Goal: Task Accomplishment & Management: Use online tool/utility

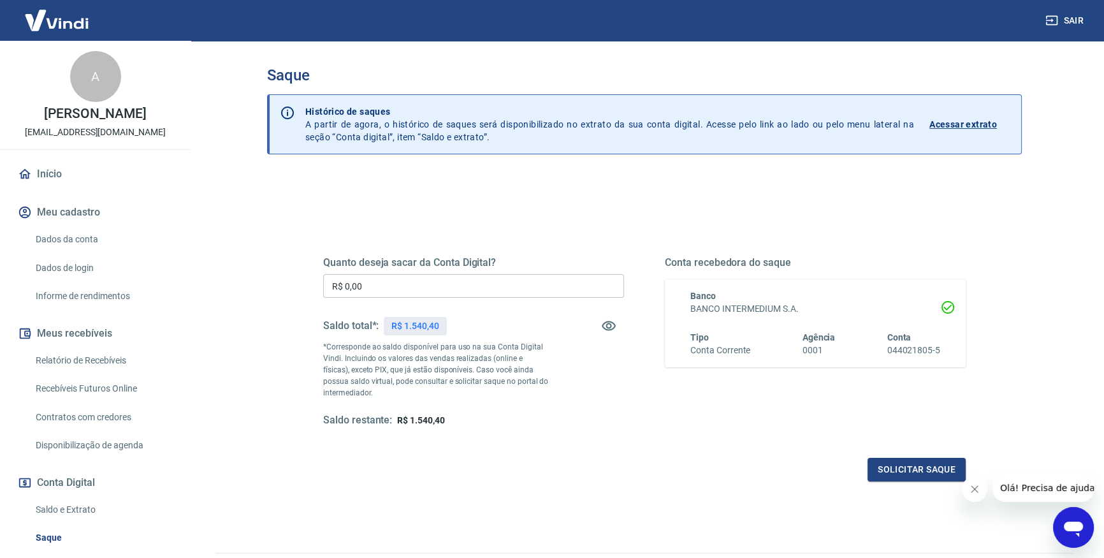
click at [395, 292] on input "R$ 0,00" at bounding box center [473, 286] width 301 height 24
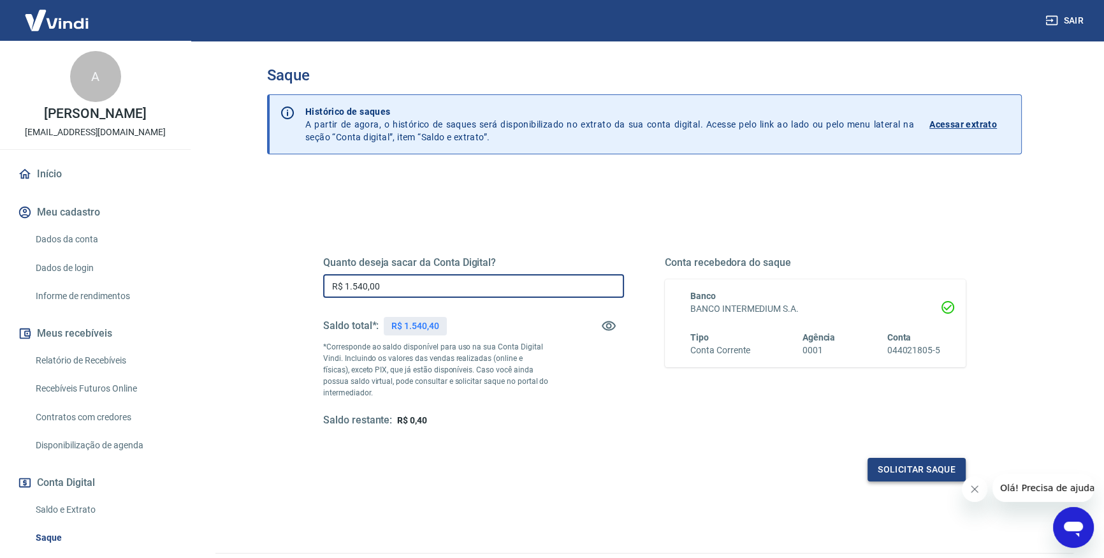
type input "R$ 1.540,00"
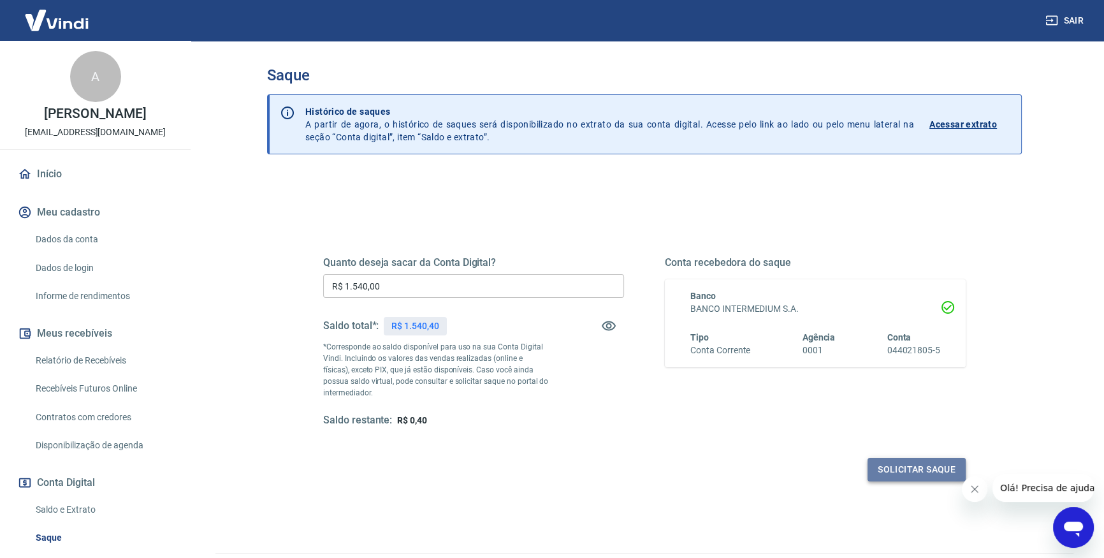
click at [910, 466] on button "Solicitar saque" at bounding box center [916, 470] width 98 height 24
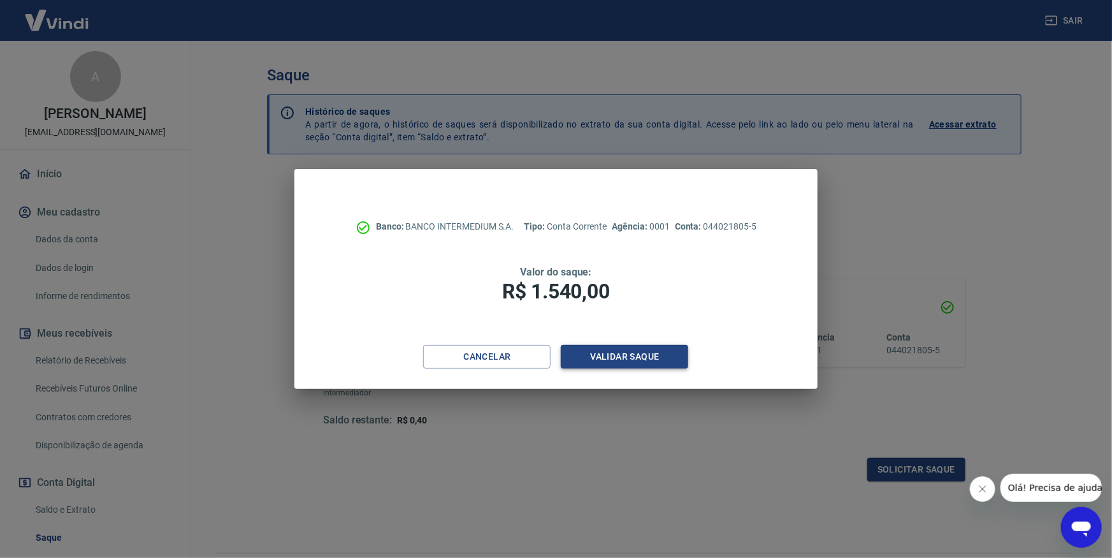
click at [672, 359] on button "Validar saque" at bounding box center [624, 357] width 127 height 24
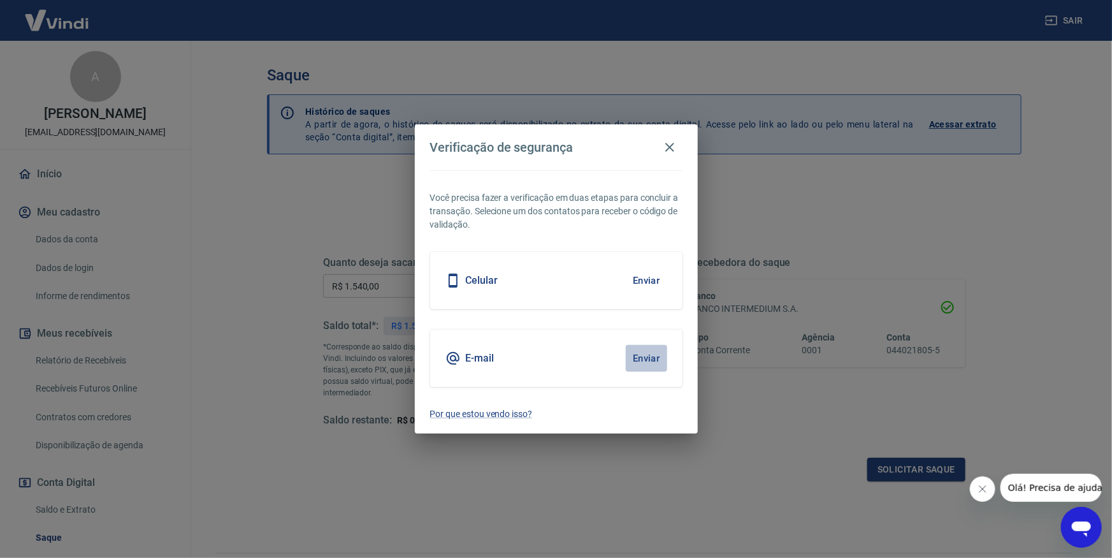
drag, startPoint x: 645, startPoint y: 357, endPoint x: 630, endPoint y: 356, distance: 14.7
click at [645, 357] on button "Enviar" at bounding box center [646, 358] width 41 height 27
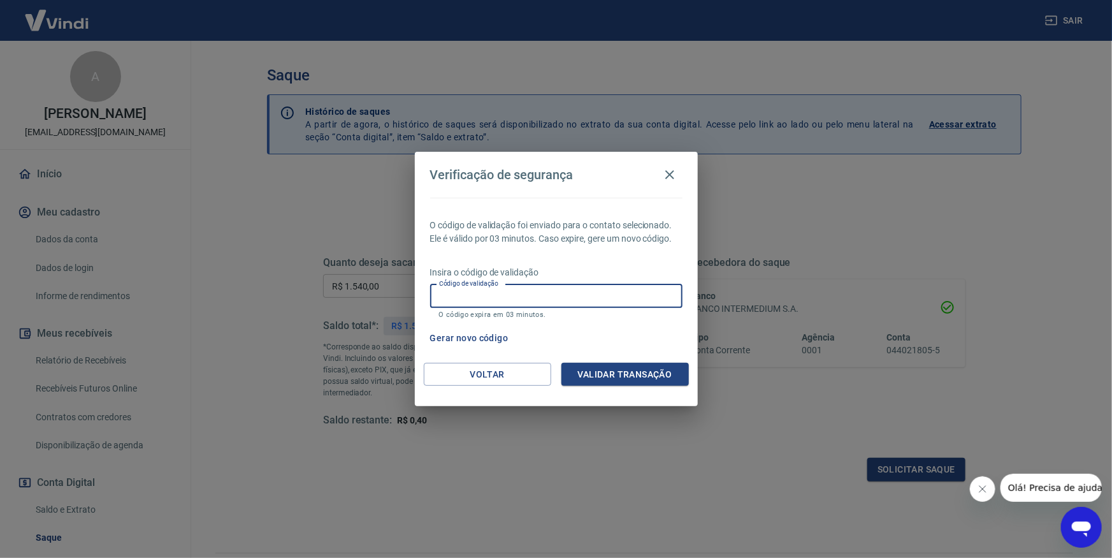
click at [522, 299] on input "Código de validação" at bounding box center [556, 296] width 252 height 24
type input "141094"
click at [616, 376] on button "Validar transação" at bounding box center [624, 375] width 127 height 24
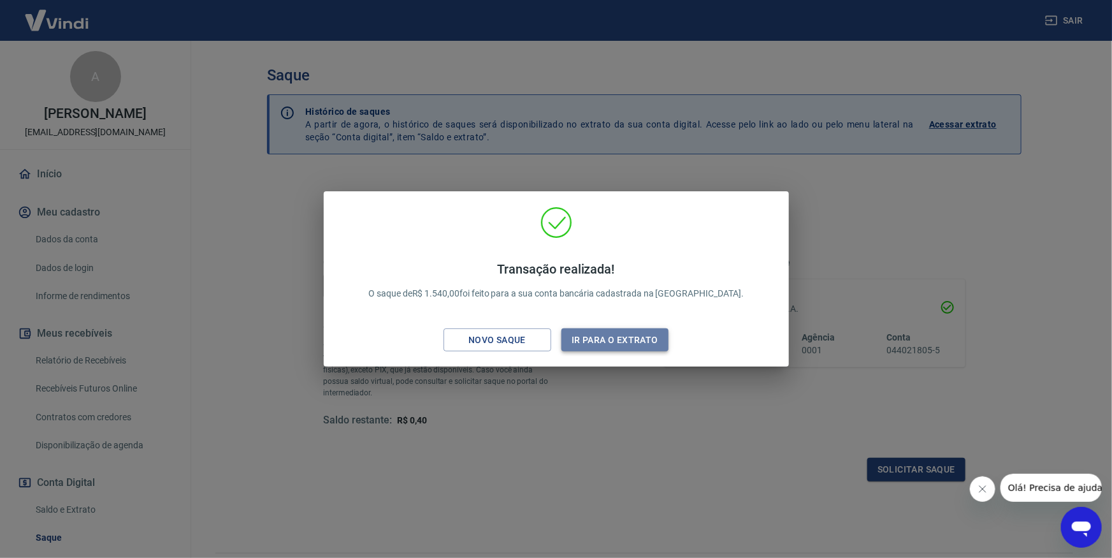
click at [603, 345] on button "Ir para o extrato" at bounding box center [615, 340] width 108 height 24
